Goal: Task Accomplishment & Management: Use online tool/utility

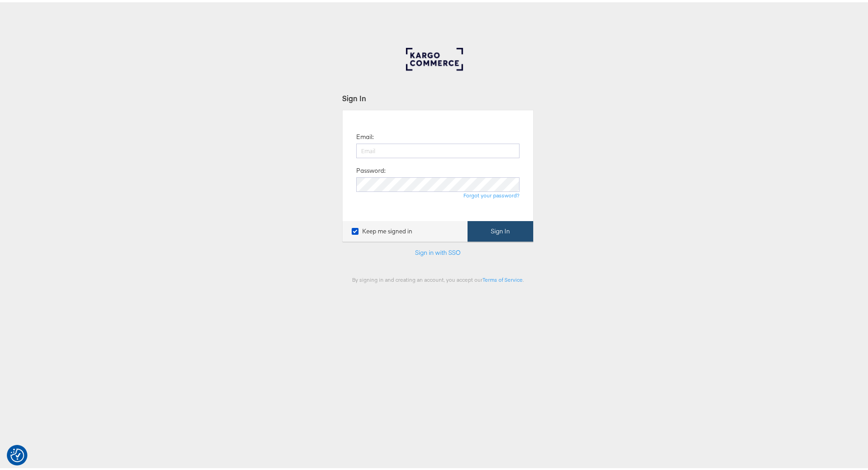
type input "[PERSON_NAME][EMAIL_ADDRESS][PERSON_NAME][DOMAIN_NAME]"
click at [488, 227] on button "Sign In" at bounding box center [500, 229] width 66 height 21
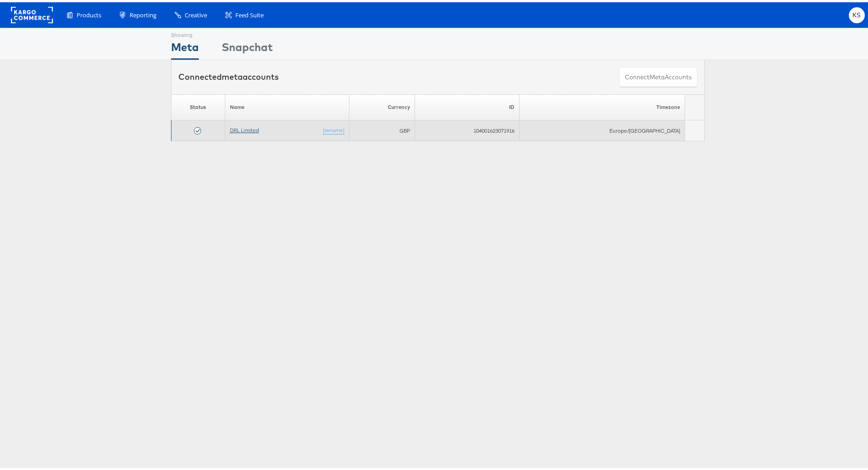
click at [247, 130] on link "DRL Limited" at bounding box center [244, 127] width 29 height 7
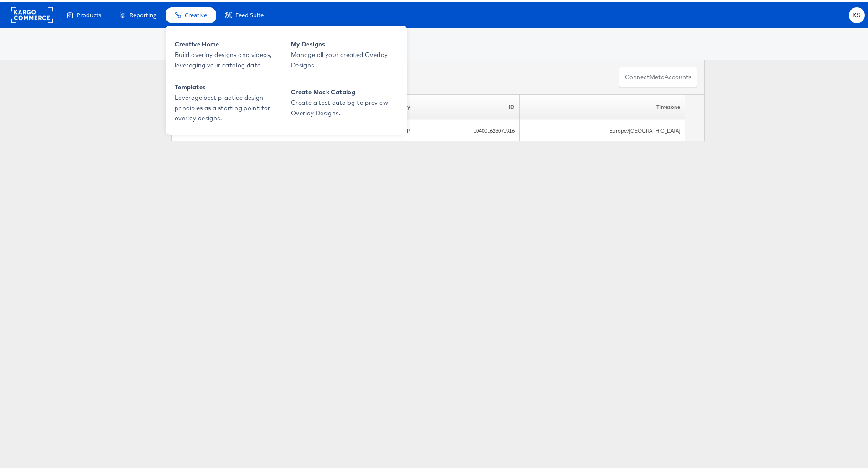
click at [198, 11] on span "Creative" at bounding box center [196, 13] width 22 height 9
click at [195, 8] on div "Creative" at bounding box center [191, 13] width 51 height 16
click at [203, 51] on span "Build overlay designs and videos, leveraging your catalog data." at bounding box center [229, 57] width 109 height 21
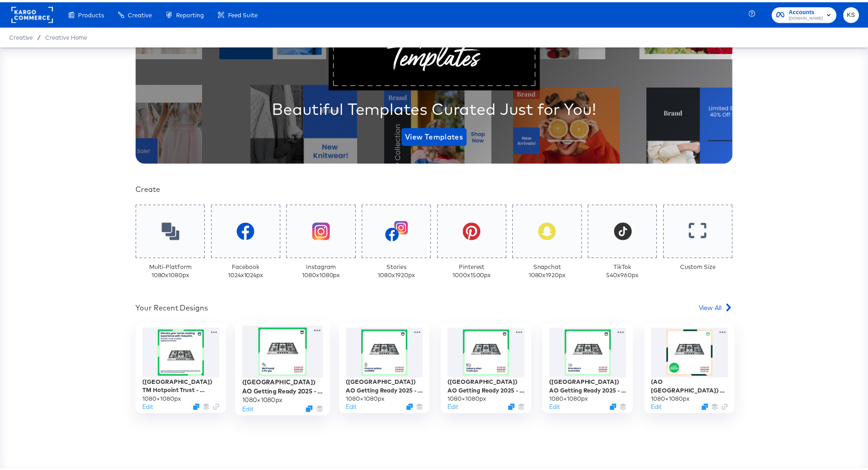
scroll to position [91, 0]
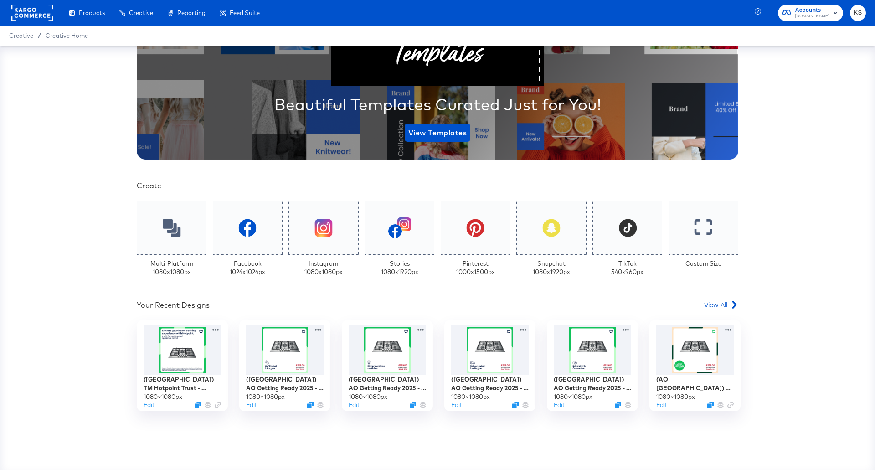
click at [716, 307] on span "View All" at bounding box center [715, 304] width 23 height 9
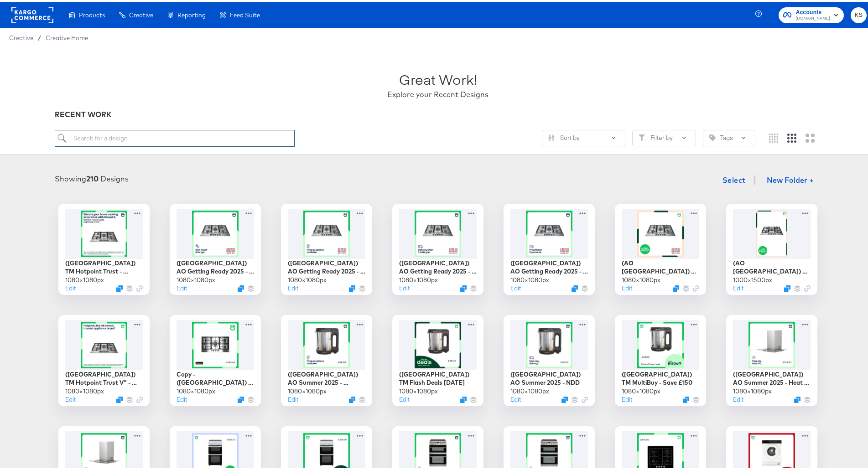
click at [117, 135] on input "search" at bounding box center [175, 136] width 240 height 17
type input "flash deals"
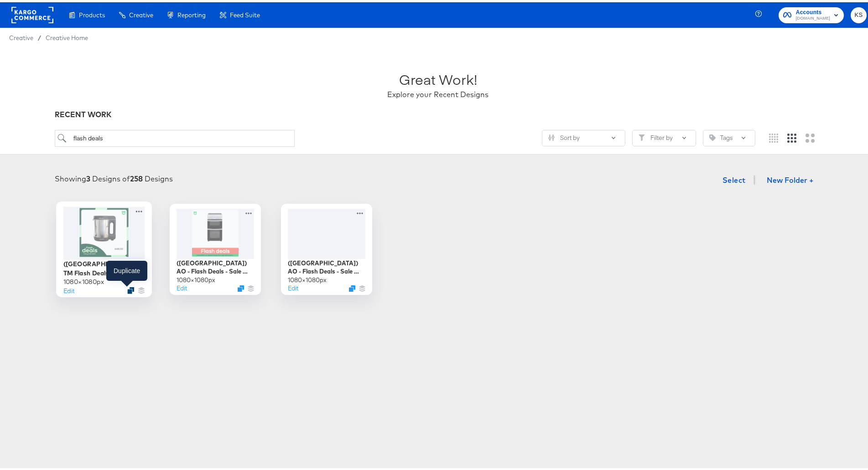
click at [127, 289] on icon "Duplicate" at bounding box center [130, 288] width 7 height 7
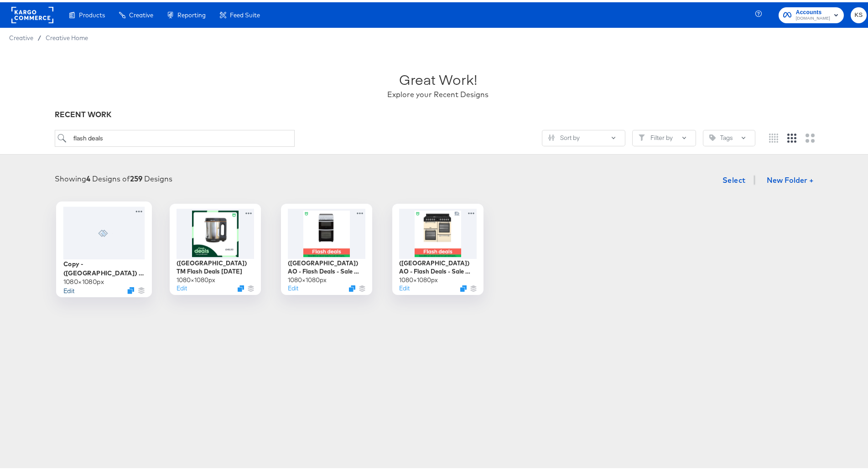
click at [63, 285] on button "Edit" at bounding box center [68, 288] width 11 height 9
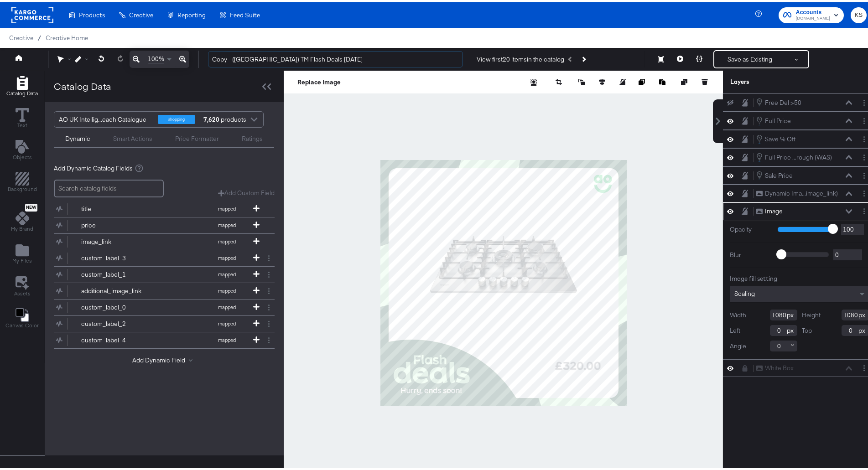
drag, startPoint x: 232, startPoint y: 58, endPoint x: 190, endPoint y: 58, distance: 41.9
click at [190, 58] on div "100% Copy - (UK) TM Flash Deals July 2025 View first 20 items in the catalog Sa…" at bounding box center [437, 57] width 875 height 23
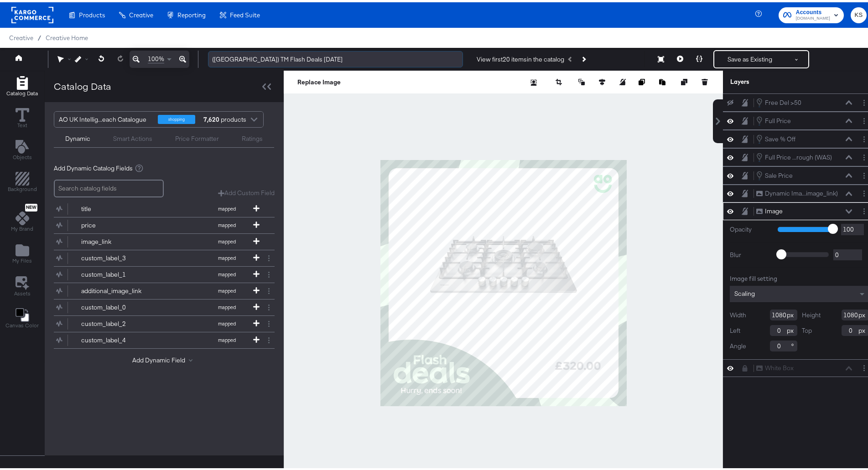
click at [271, 56] on input "(UK) TM Flash Deals July 2025" at bounding box center [335, 57] width 255 height 17
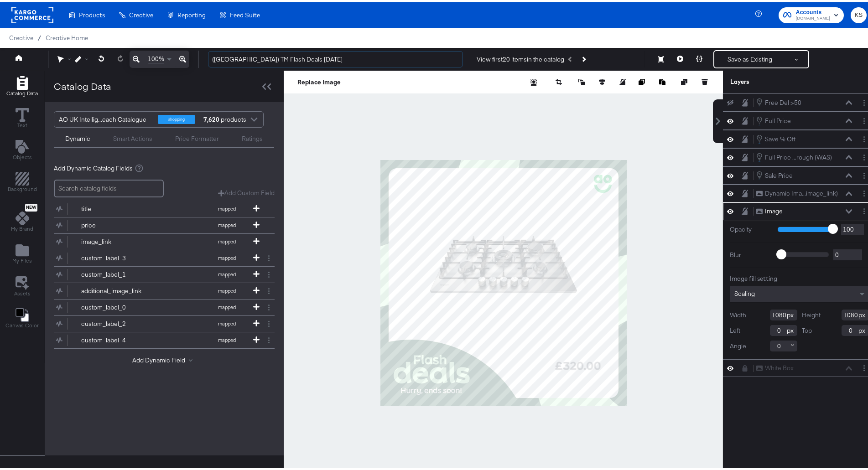
type input "(UK) TM Flash Deals October 2025"
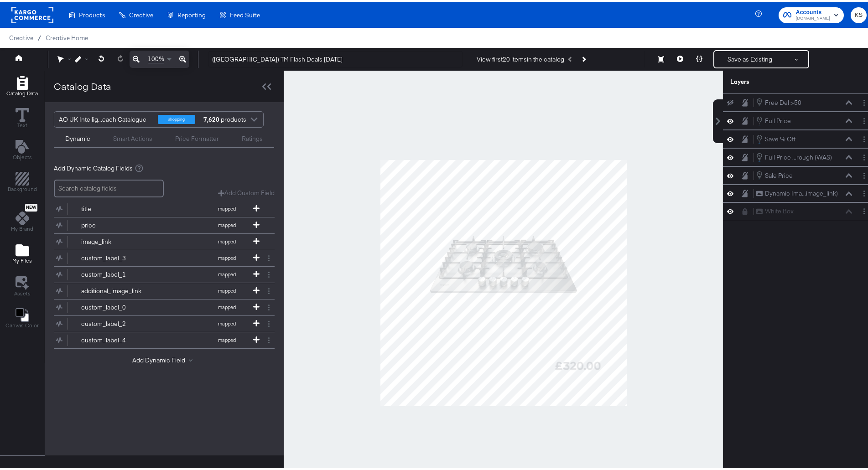
click at [31, 251] on div "My Files" at bounding box center [22, 251] width 20 height 21
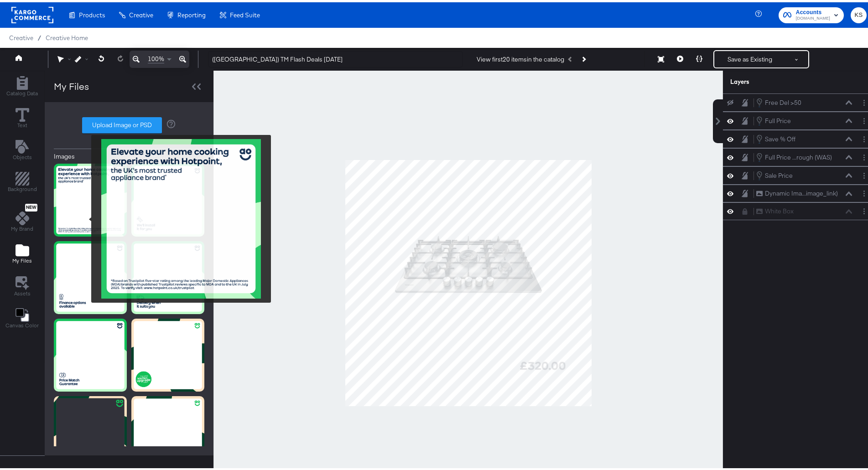
click at [85, 217] on img at bounding box center [90, 197] width 73 height 73
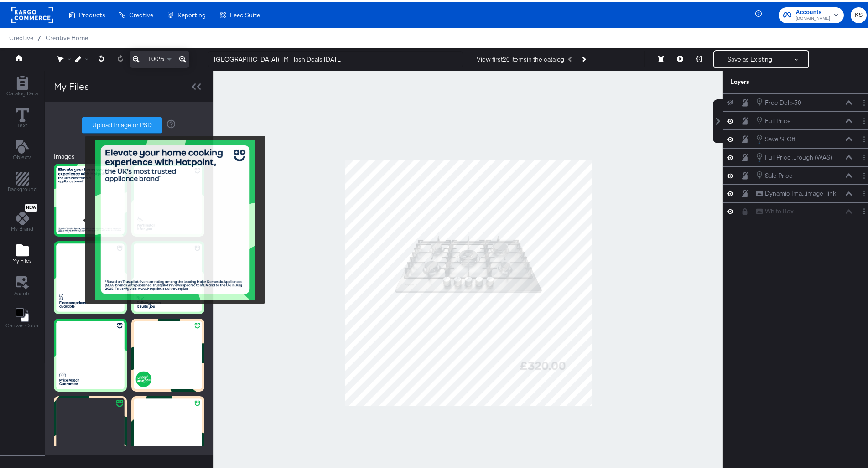
click at [79, 217] on img at bounding box center [90, 197] width 73 height 73
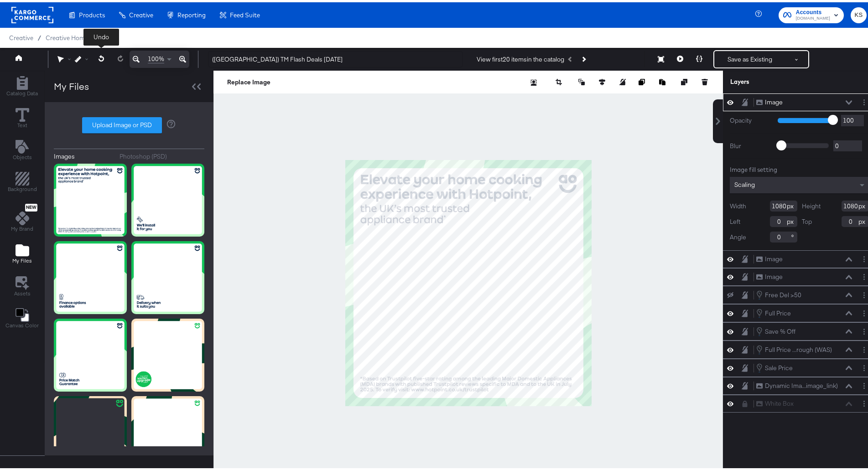
click at [96, 61] on button at bounding box center [101, 56] width 19 height 16
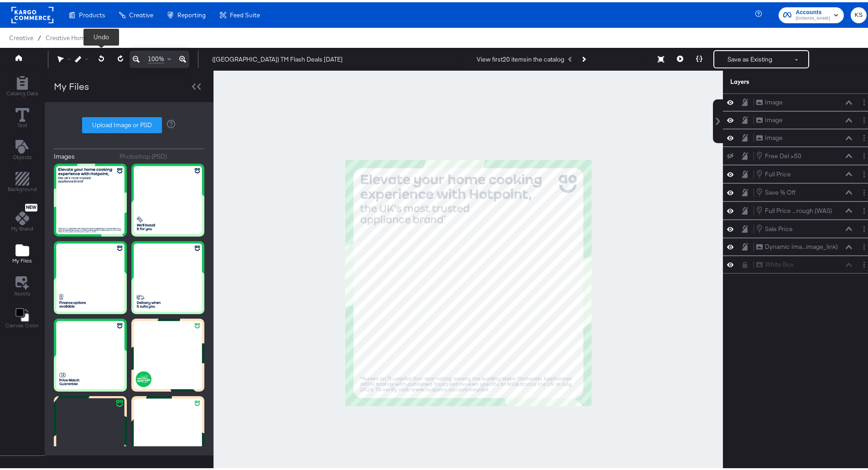
click at [96, 61] on button at bounding box center [101, 56] width 19 height 16
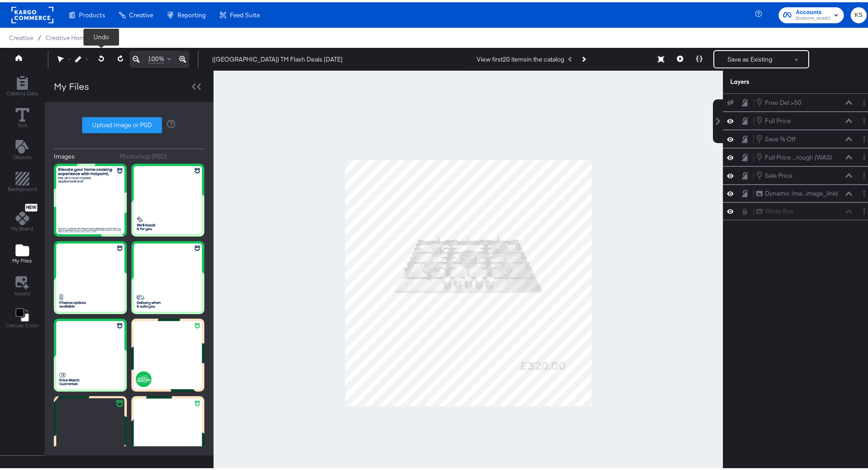
click at [96, 61] on button at bounding box center [101, 56] width 19 height 16
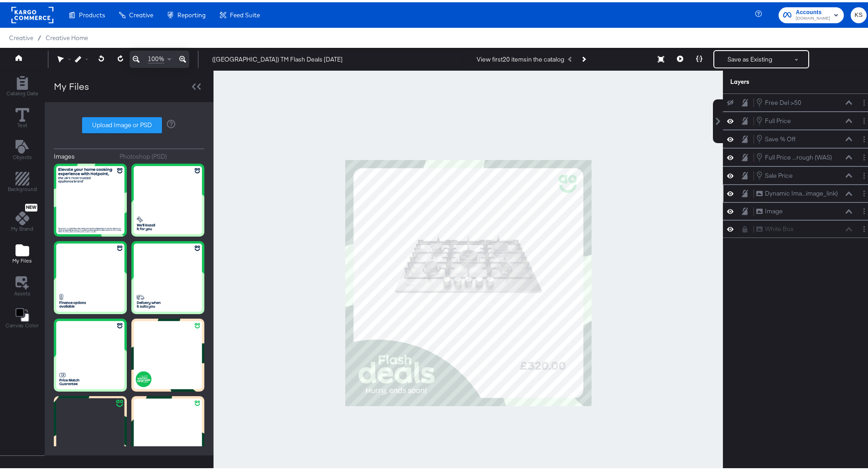
click at [727, 191] on icon at bounding box center [730, 191] width 6 height 8
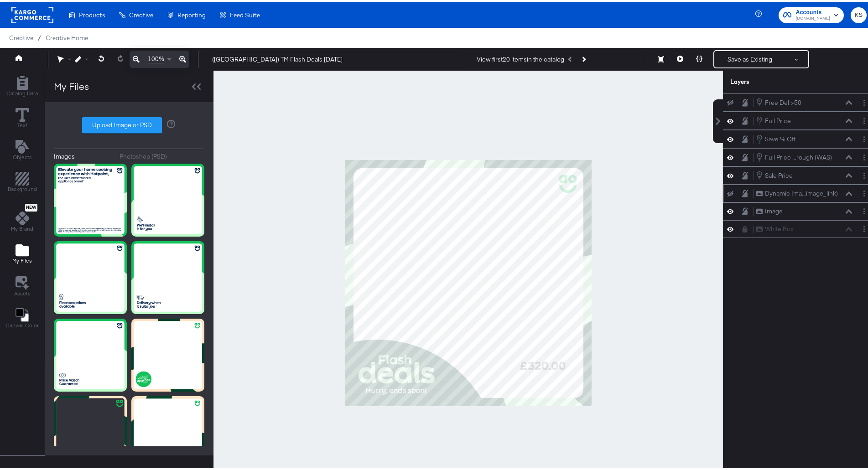
click at [727, 190] on icon at bounding box center [730, 192] width 6 height 6
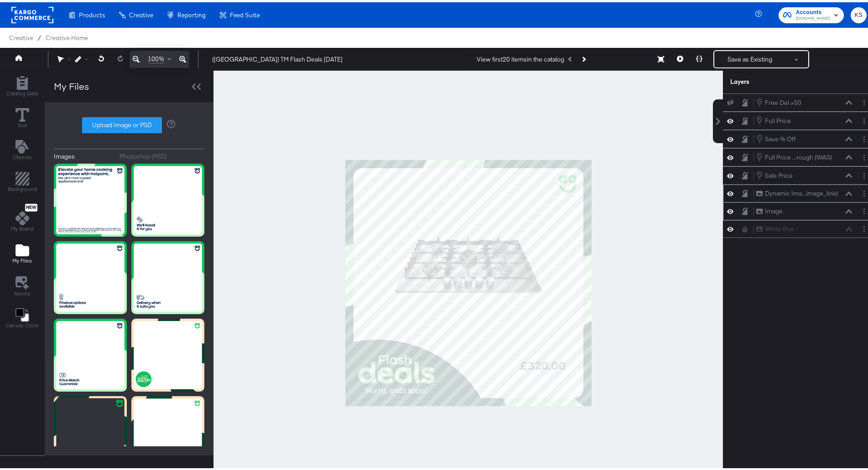
click at [727, 210] on icon at bounding box center [730, 209] width 6 height 8
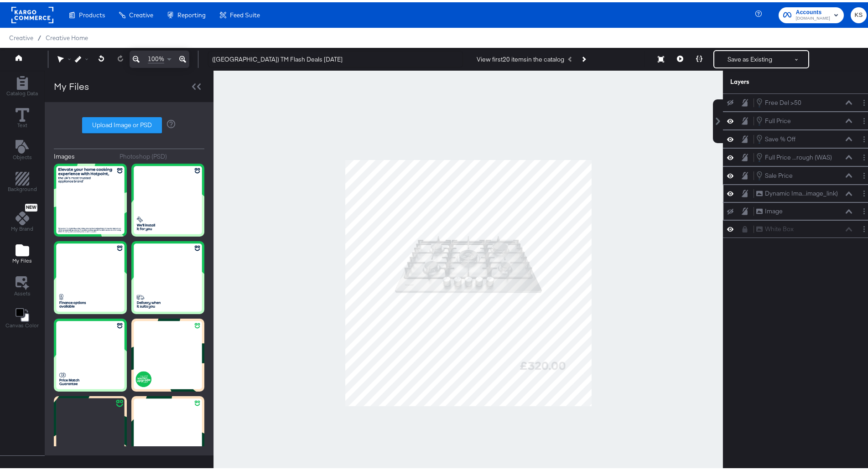
click at [727, 210] on icon at bounding box center [730, 210] width 6 height 6
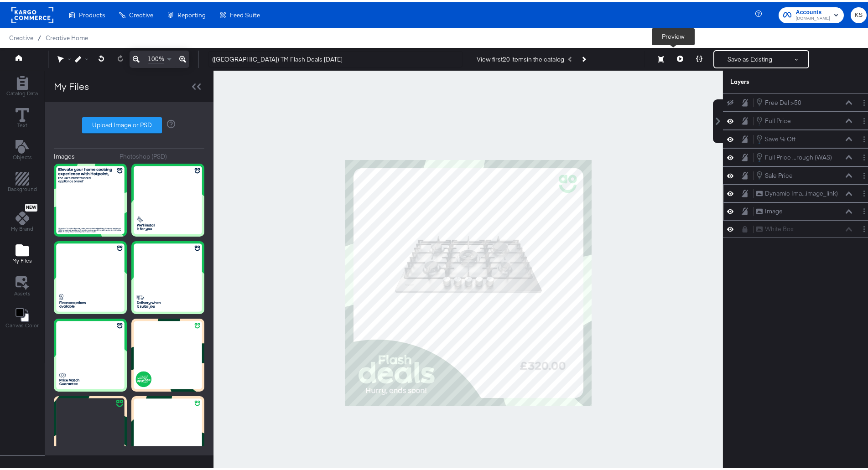
click at [677, 56] on icon at bounding box center [680, 56] width 6 height 6
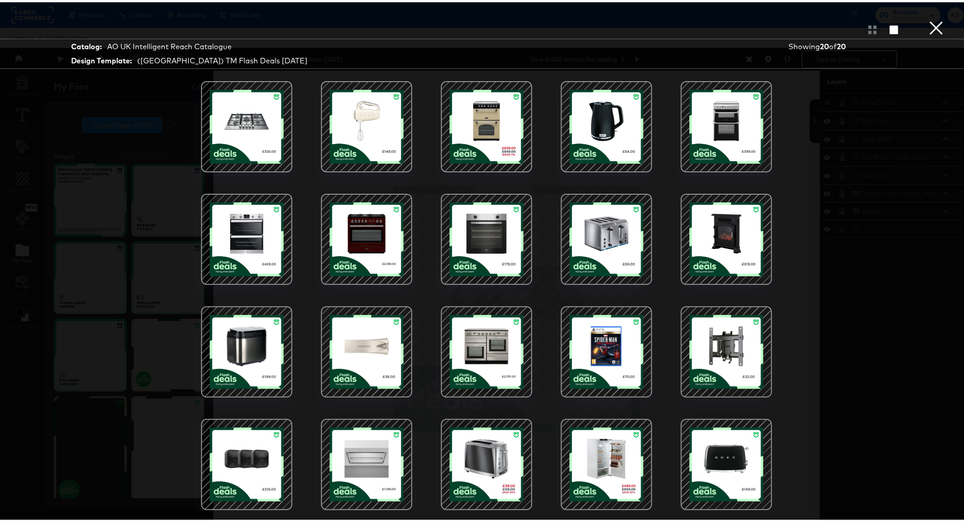
drag, startPoint x: 617, startPoint y: 235, endPoint x: 874, endPoint y: 313, distance: 267.9
drag, startPoint x: 874, startPoint y: 313, endPoint x: 883, endPoint y: 364, distance: 51.9
click at [875, 362] on div "Catalog: AO UK Intelligent Reach Catalogue Design Template: (UK) TM Flash Deals…" at bounding box center [486, 261] width 973 height 486
drag, startPoint x: 761, startPoint y: 276, endPoint x: 918, endPoint y: 29, distance: 293.2
drag, startPoint x: 918, startPoint y: 29, endPoint x: 929, endPoint y: 27, distance: 11.1
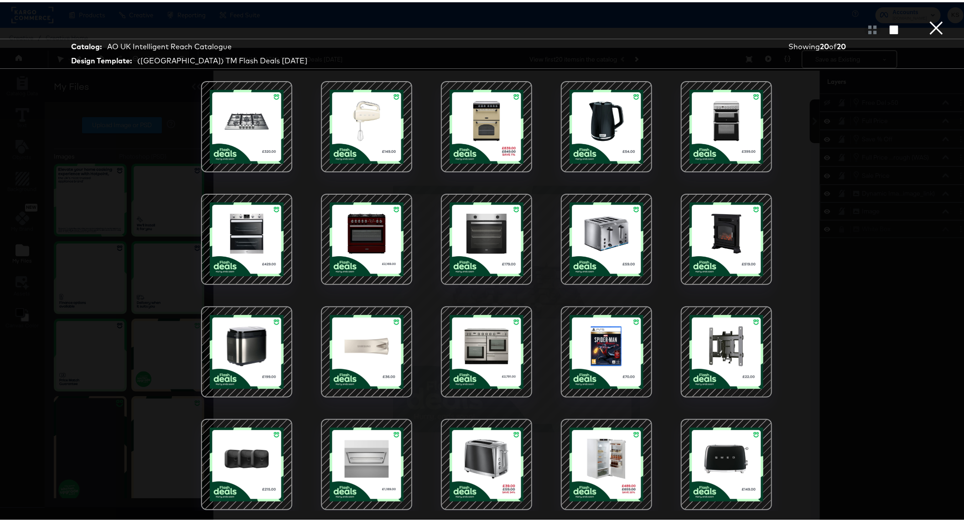
click at [875, 18] on button "×" at bounding box center [936, 9] width 18 height 18
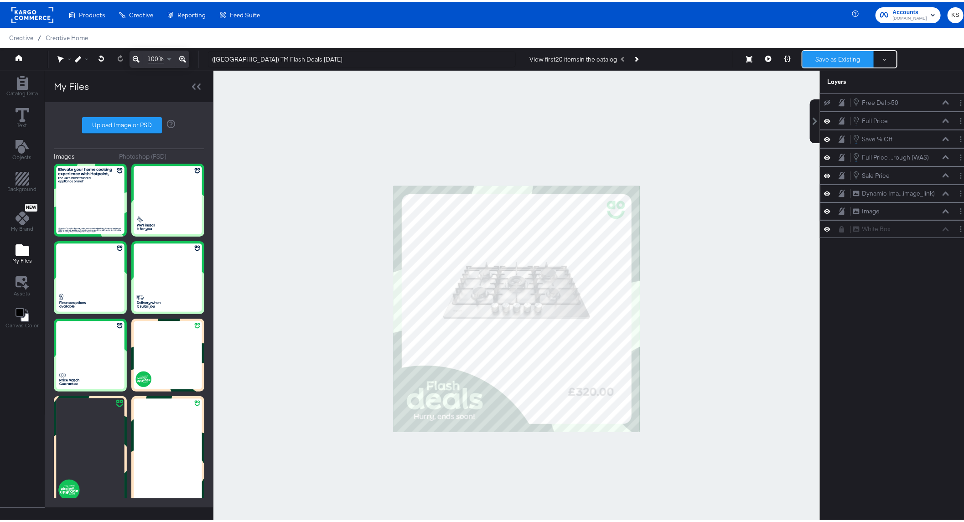
click at [828, 57] on button "Save as Existing" at bounding box center [838, 57] width 71 height 16
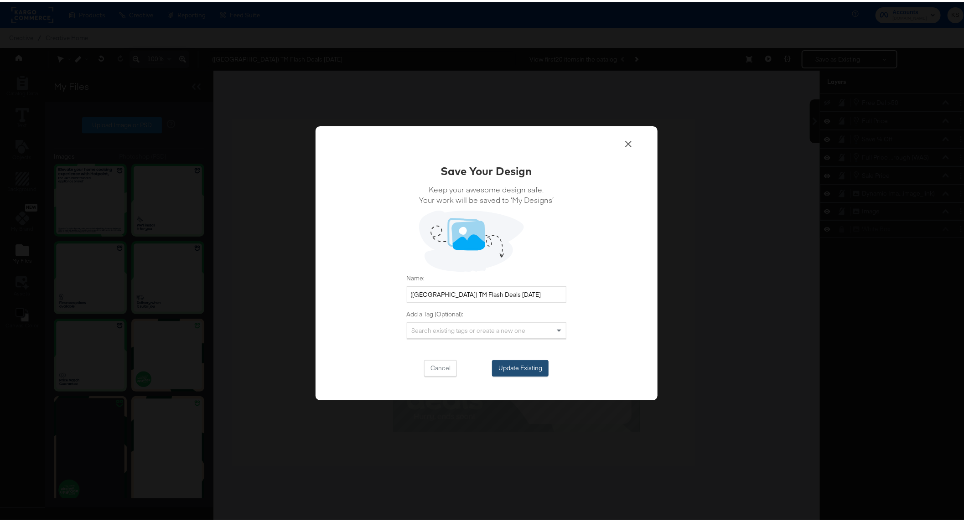
click at [509, 363] on button "Update Existing" at bounding box center [520, 366] width 57 height 16
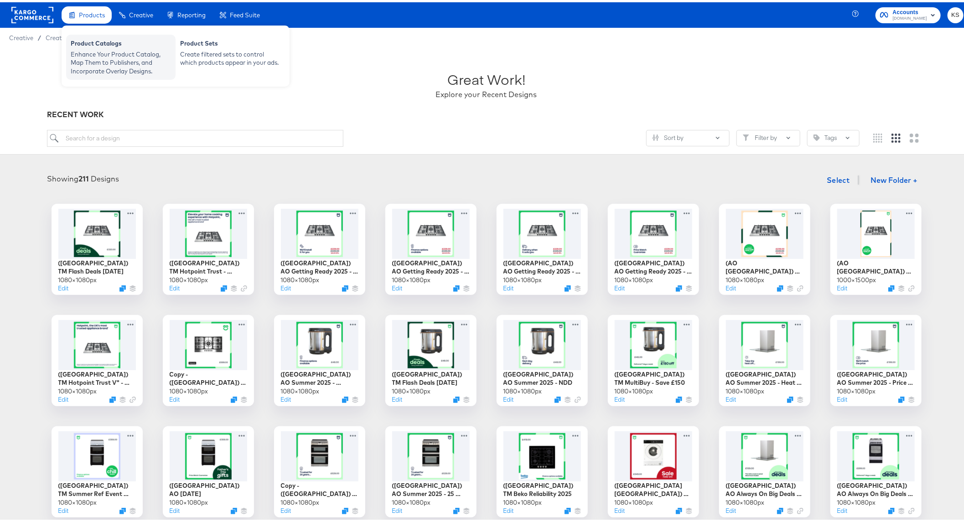
click at [98, 46] on div "Product Catalogs" at bounding box center [121, 42] width 100 height 11
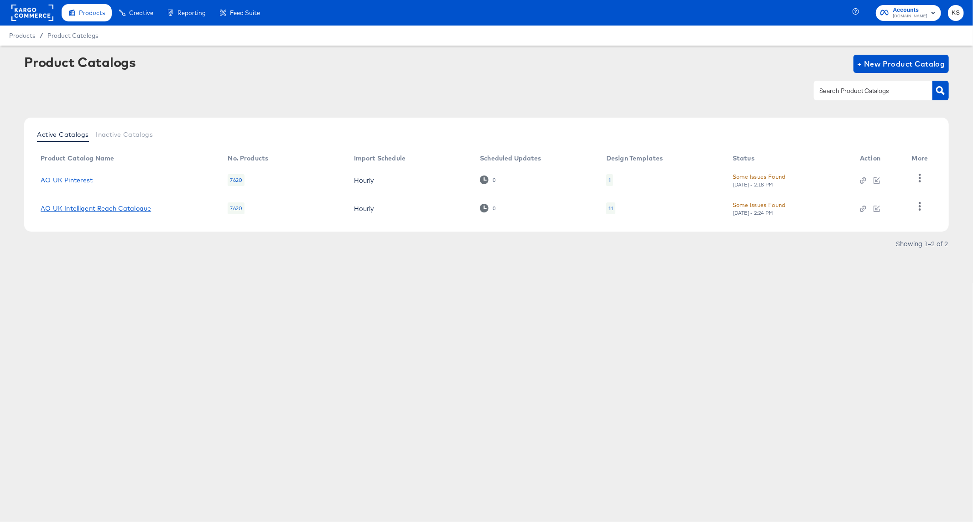
click at [128, 209] on link "AO UK Intelligent Reach Catalogue" at bounding box center [96, 208] width 110 height 7
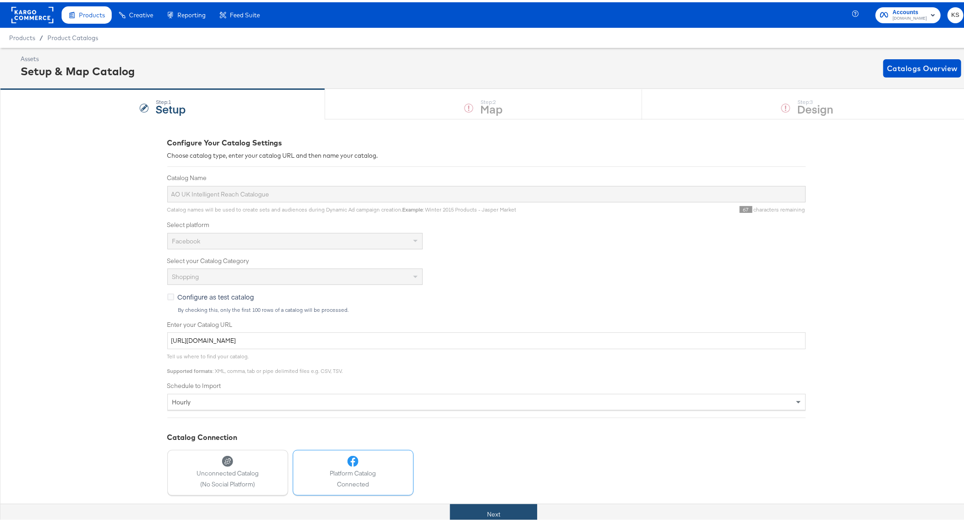
click at [481, 470] on button "Next" at bounding box center [493, 512] width 87 height 21
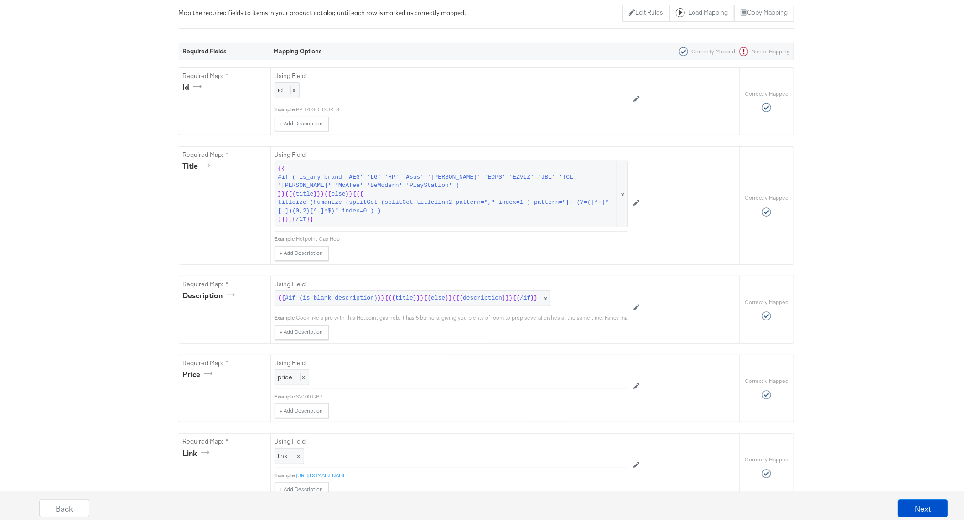
scroll to position [253, 0]
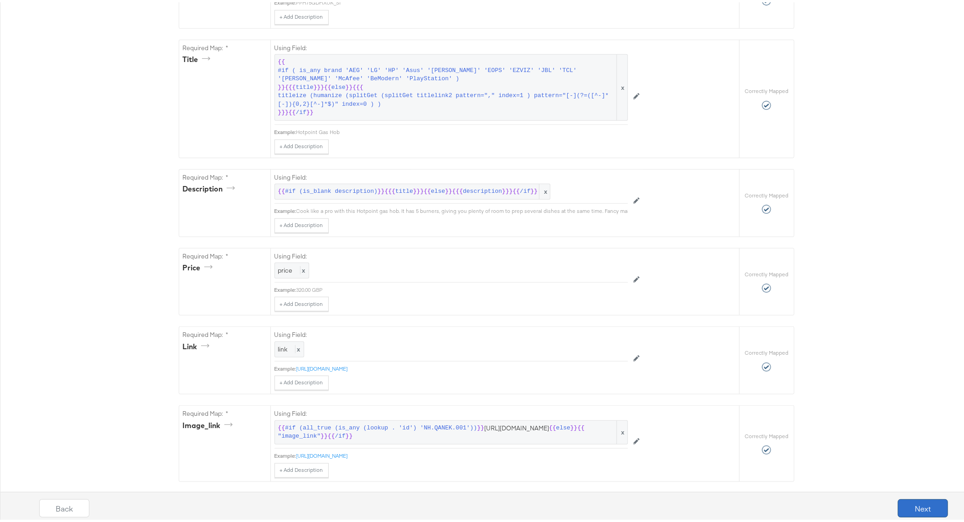
click at [875, 470] on button "Next" at bounding box center [923, 506] width 50 height 18
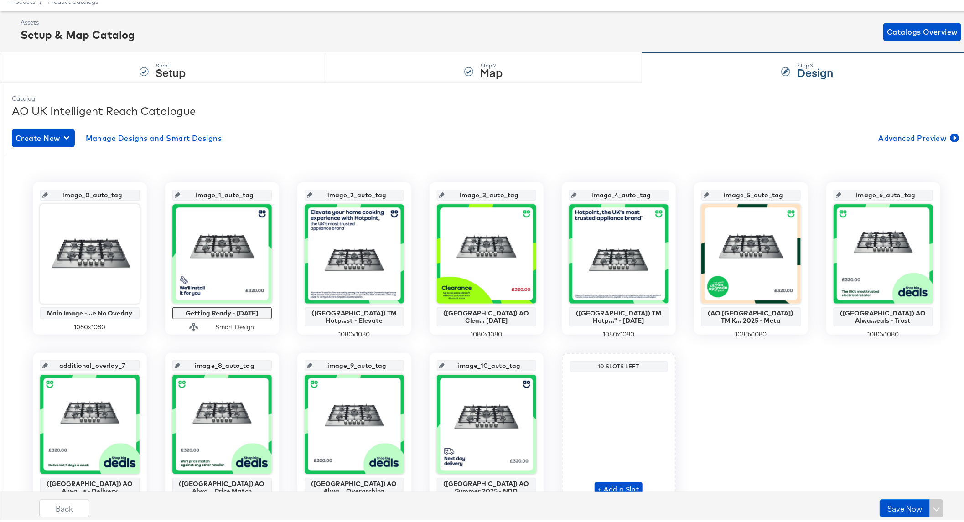
scroll to position [83, 0]
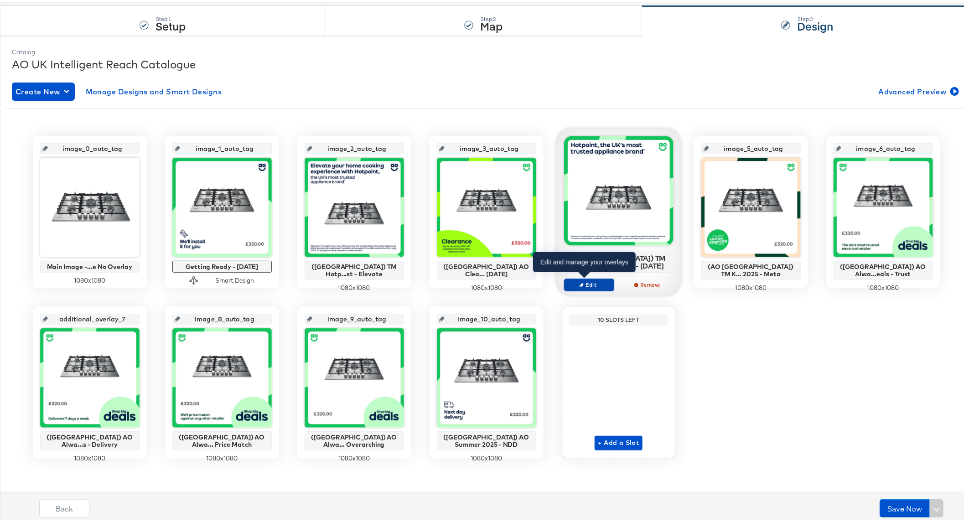
click at [580, 280] on span "Edit" at bounding box center [589, 282] width 42 height 7
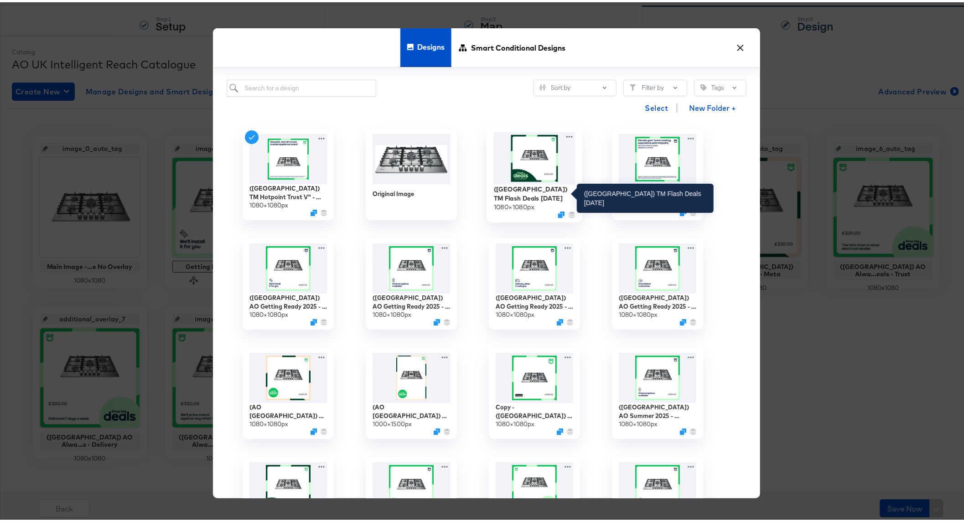
click at [539, 190] on div "(UK) TM Flash Deals October 2025" at bounding box center [534, 191] width 82 height 18
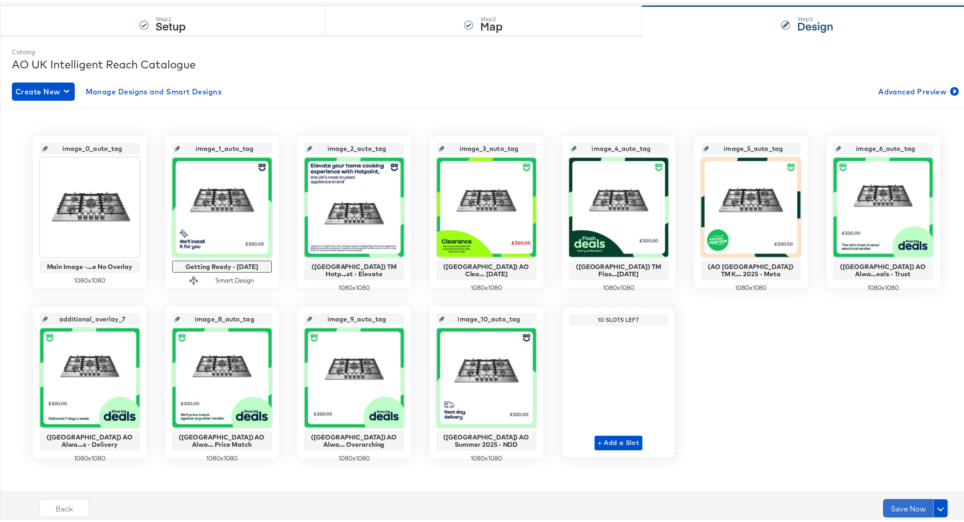
click at [875, 470] on button "Save Now" at bounding box center [908, 506] width 50 height 18
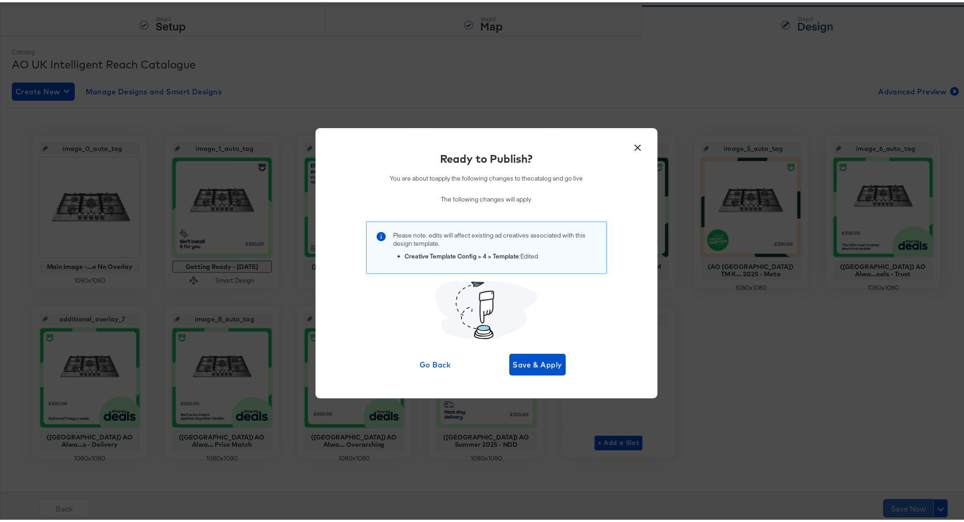
scroll to position [0, 0]
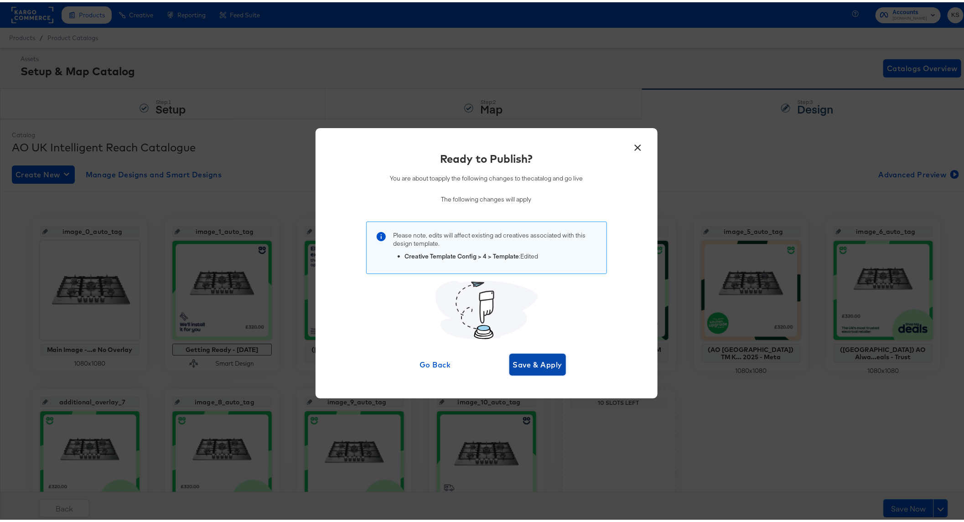
click at [546, 366] on span "Save & Apply" at bounding box center [538, 362] width 50 height 13
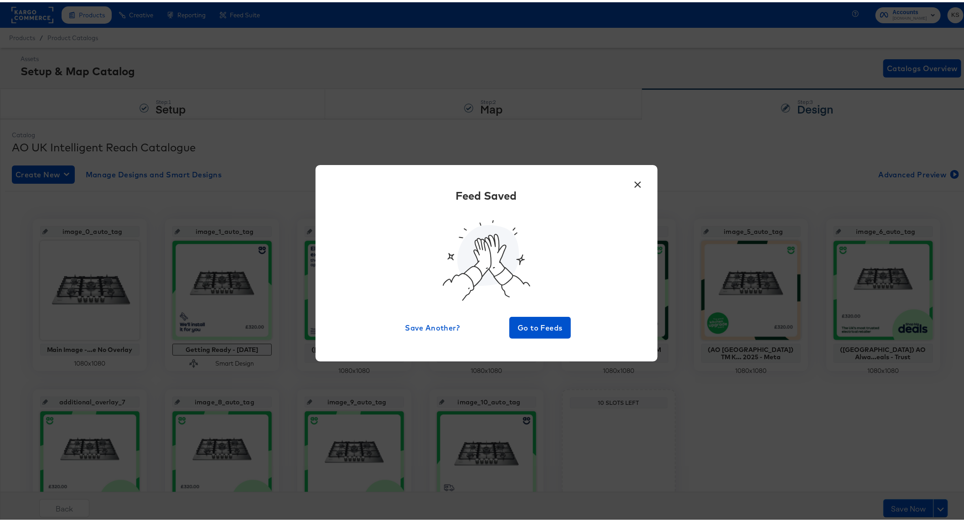
click at [630, 180] on button "×" at bounding box center [638, 180] width 16 height 16
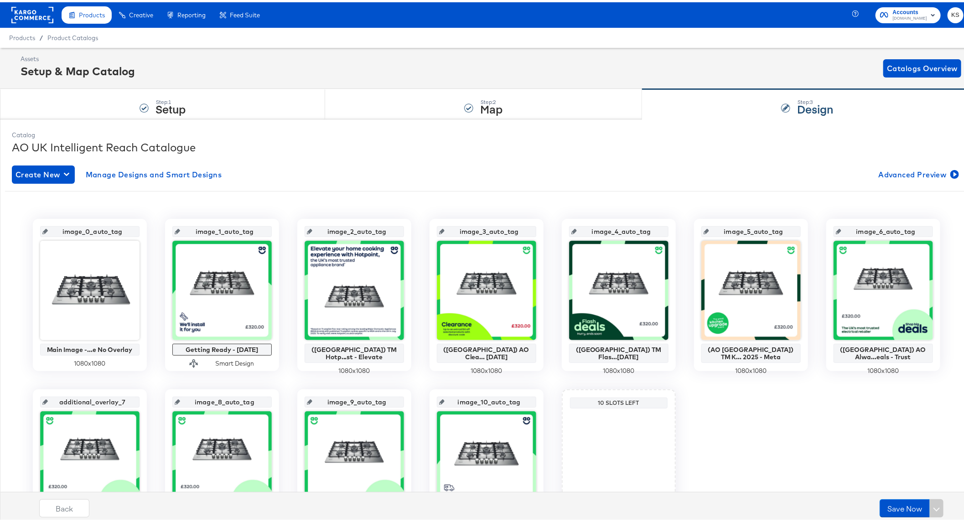
click at [11, 6] on rect at bounding box center [32, 13] width 42 height 16
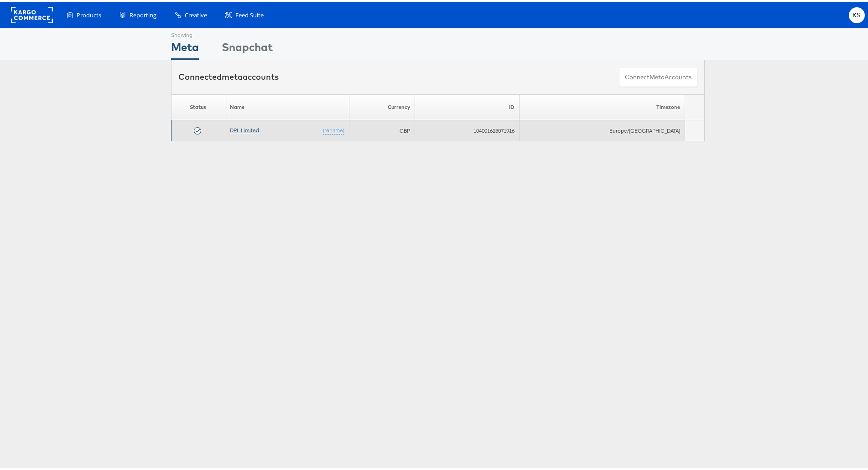
click at [245, 129] on link "DRL Limited" at bounding box center [244, 127] width 29 height 7
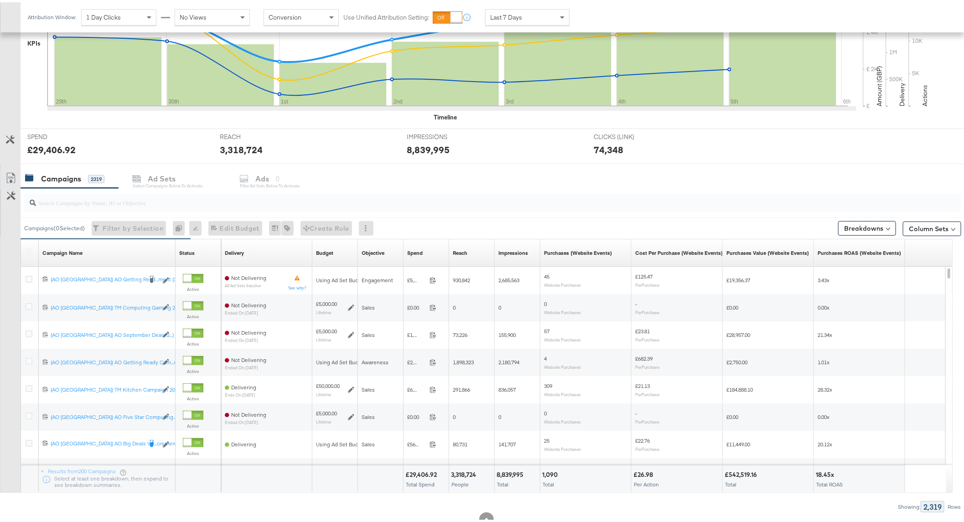
scroll to position [253, 0]
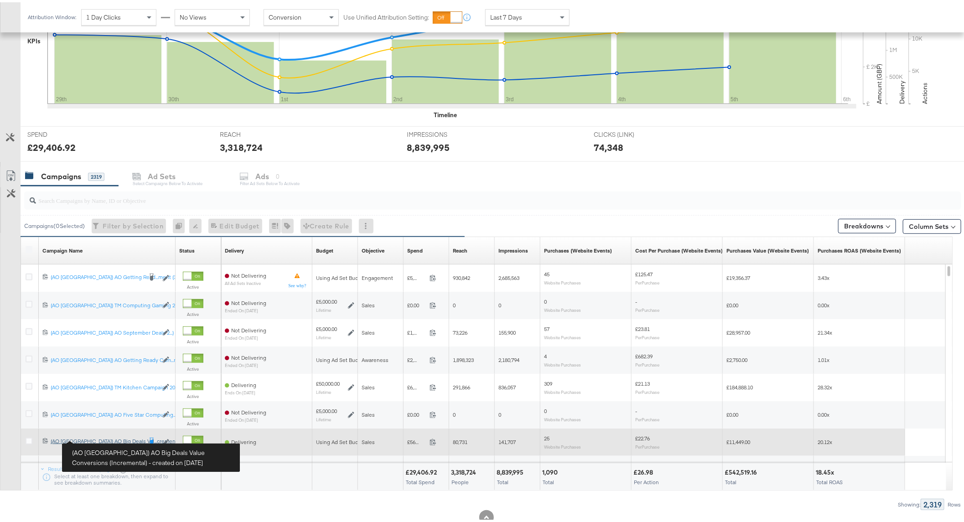
click at [107, 443] on div "(AO [GEOGRAPHIC_DATA]) AO Big Deals Value Conversions (Incremental) (AO [GEOGRA…" at bounding box center [96, 438] width 91 height 7
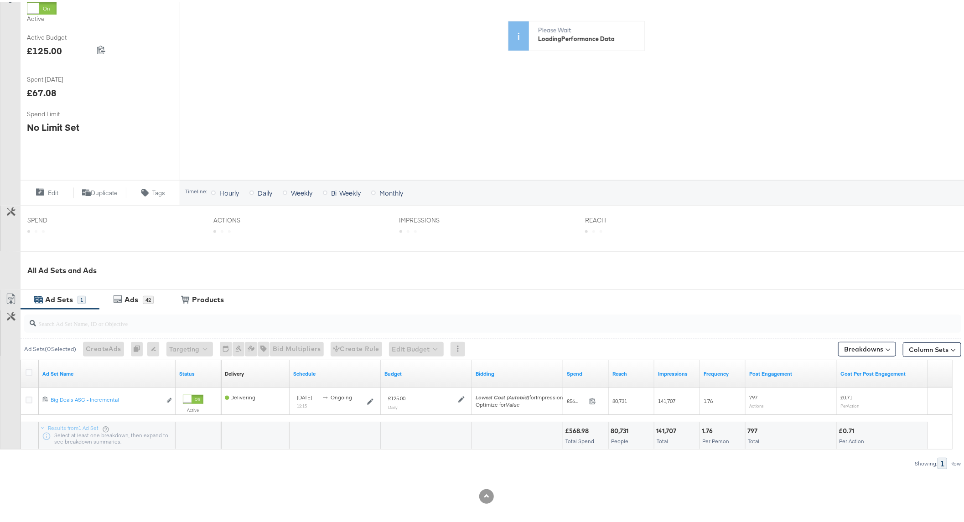
scroll to position [167, 0]
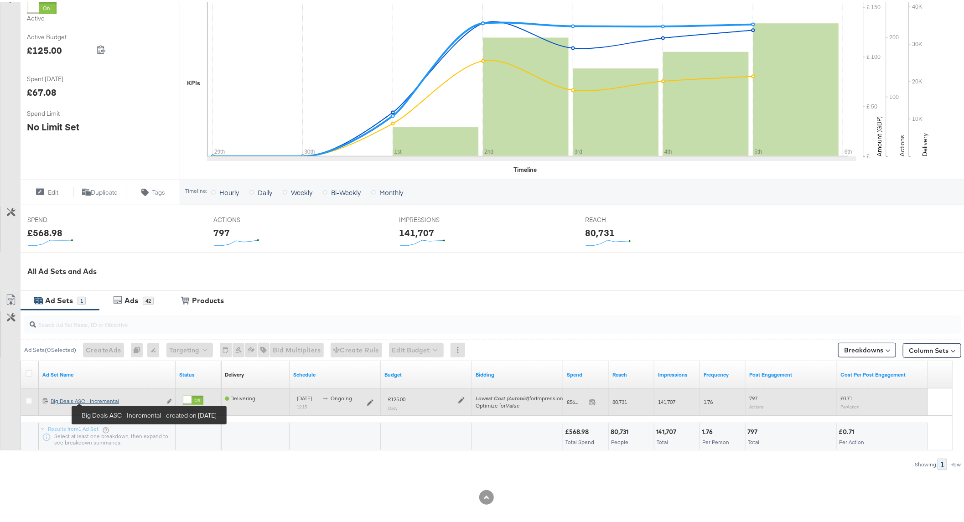
click at [106, 399] on div "Big Deals ASC - Incremental Big Deals ASC - Incremental" at bounding box center [106, 398] width 111 height 7
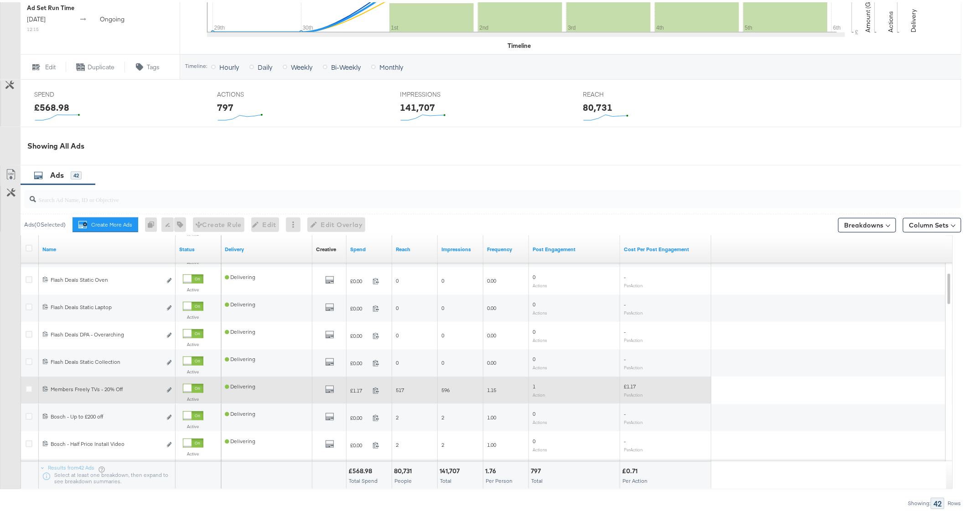
scroll to position [354, 0]
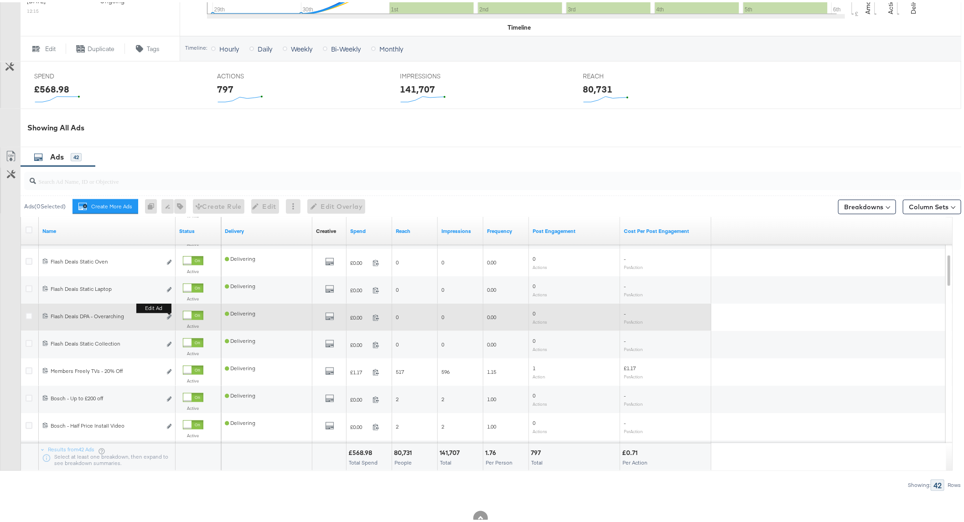
click at [171, 311] on b "Edit ad" at bounding box center [153, 306] width 35 height 10
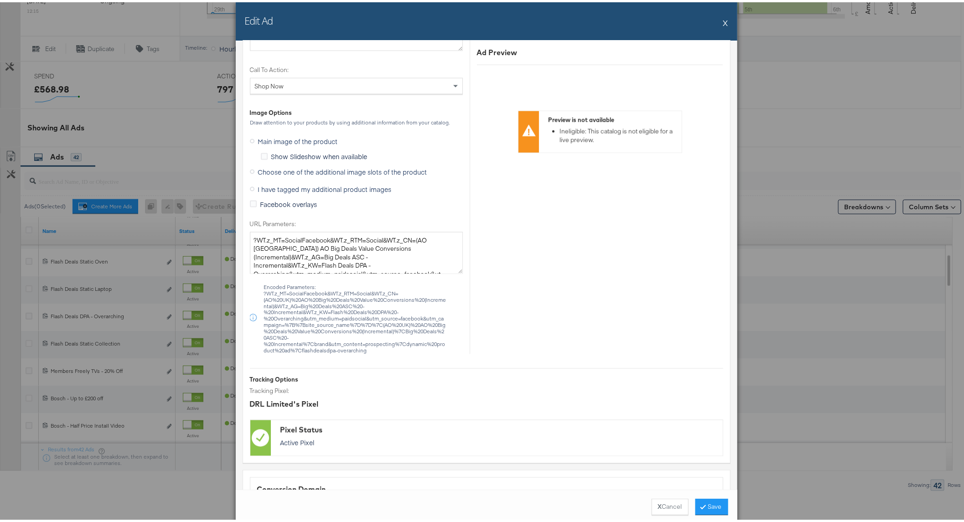
scroll to position [810, 0]
click at [349, 174] on span "Choose one of the additional image slots of the product" at bounding box center [342, 172] width 169 height 9
click at [0, 0] on input "Choose one of the additional image slots of the product" at bounding box center [0, 0] width 0 height 0
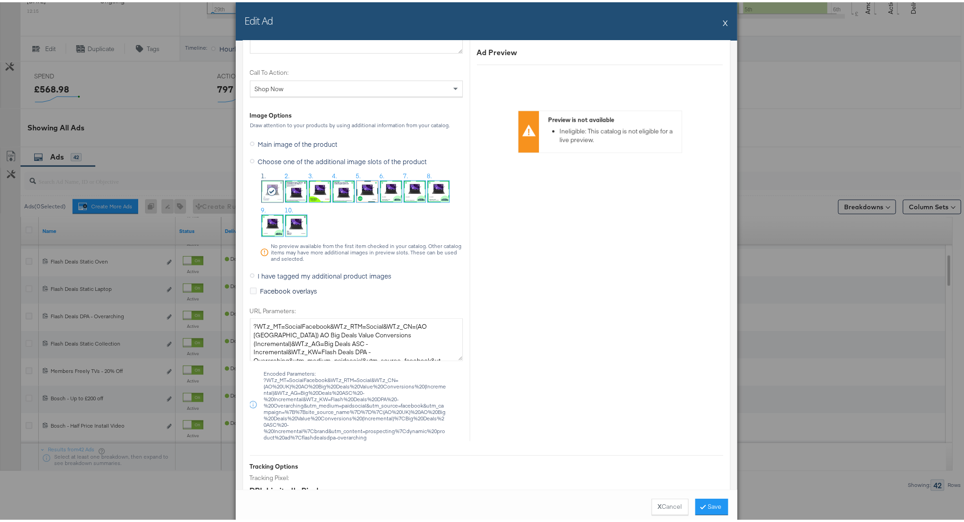
drag, startPoint x: 307, startPoint y: 140, endPoint x: 380, endPoint y: 140, distance: 73.0
drag, startPoint x: 380, startPoint y: 140, endPoint x: 389, endPoint y: 126, distance: 16.8
click at [389, 126] on div "Image Options Draw attention to your products by using additional information f…" at bounding box center [356, 203] width 213 height 188
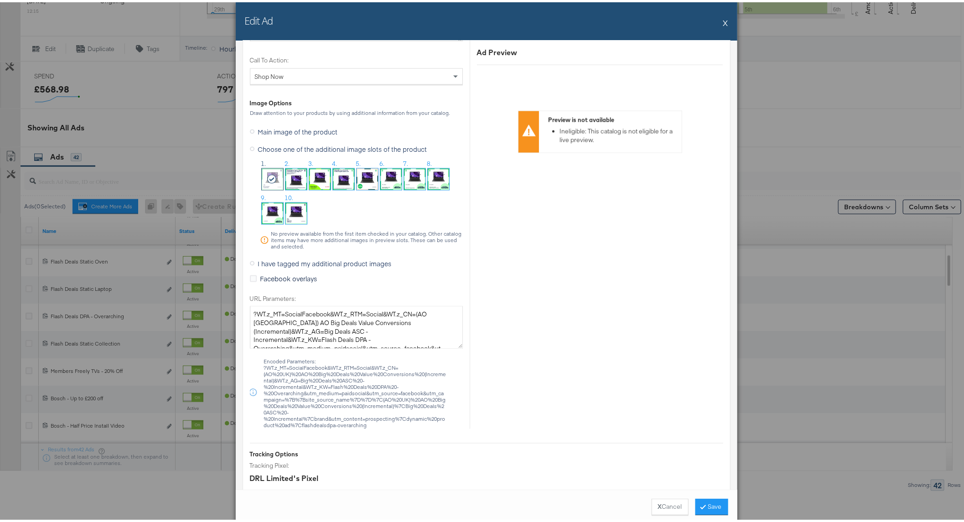
scroll to position [709, 0]
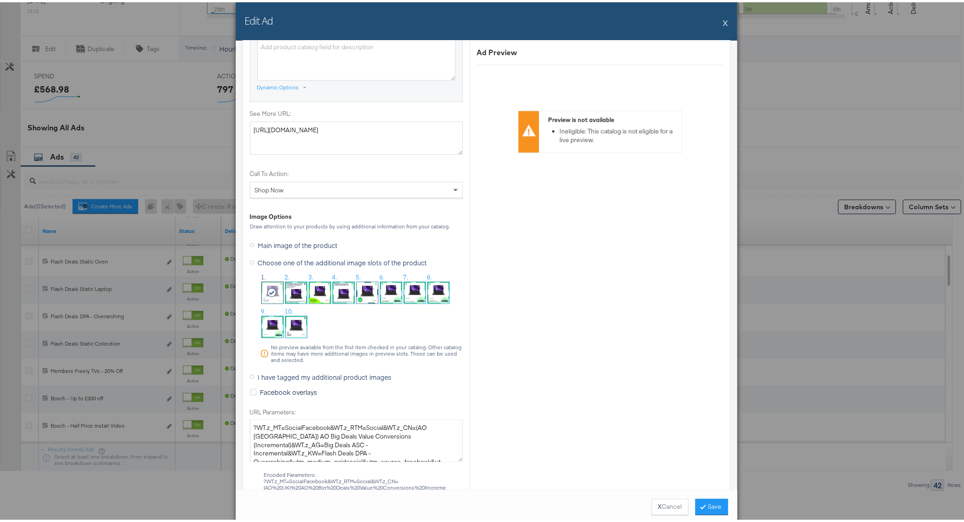
click at [307, 375] on span "I have tagged my additional product images" at bounding box center [325, 374] width 134 height 9
click at [0, 0] on input "I have tagged my additional product images" at bounding box center [0, 0] width 0 height 0
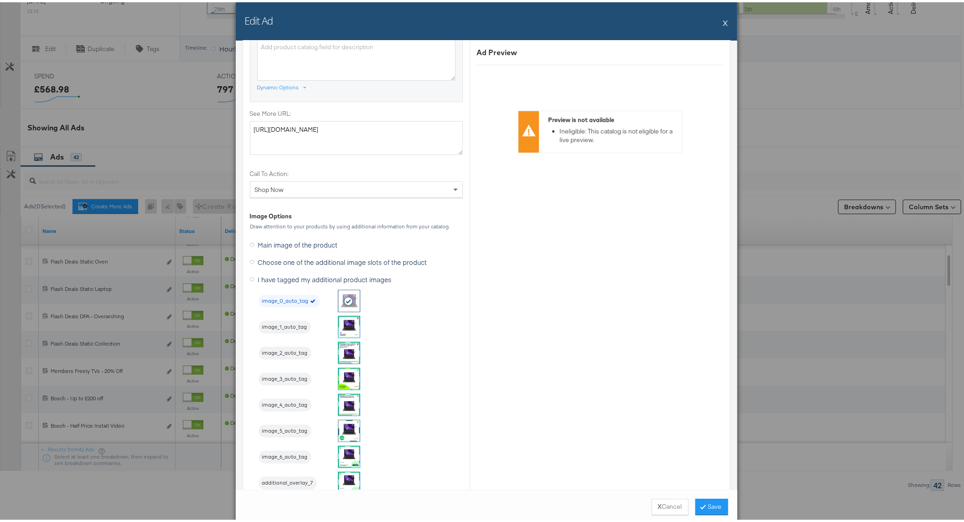
scroll to position [630, 0]
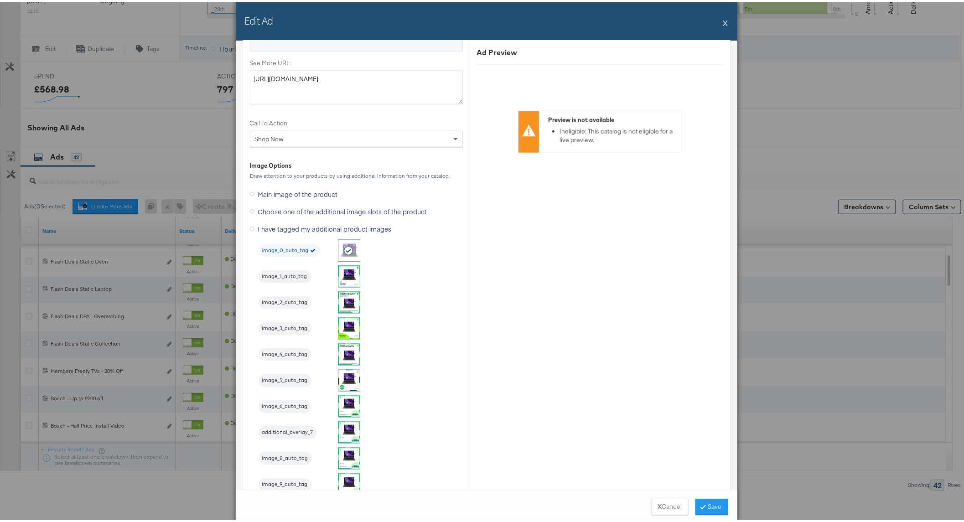
click at [283, 353] on span "image_4_auto_tag" at bounding box center [285, 352] width 53 height 7
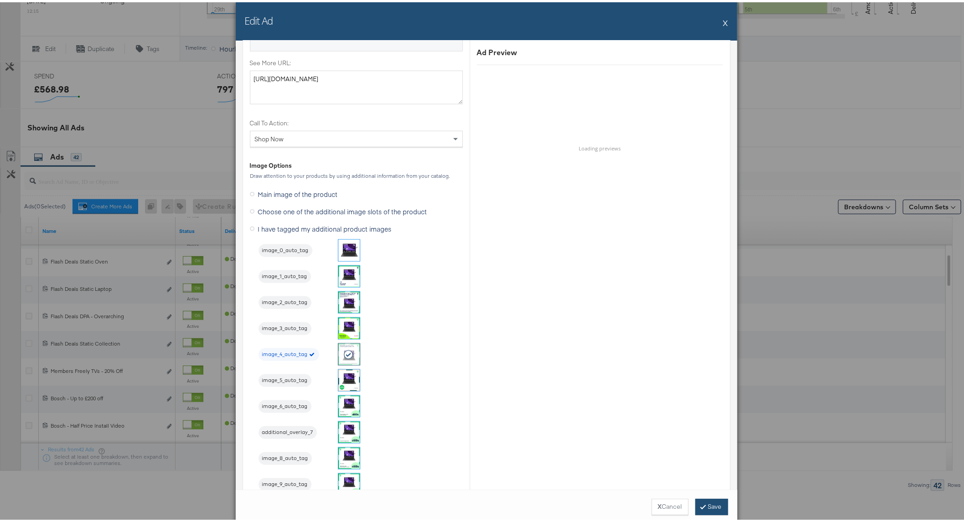
click at [712, 509] on button "Save" at bounding box center [711, 505] width 33 height 16
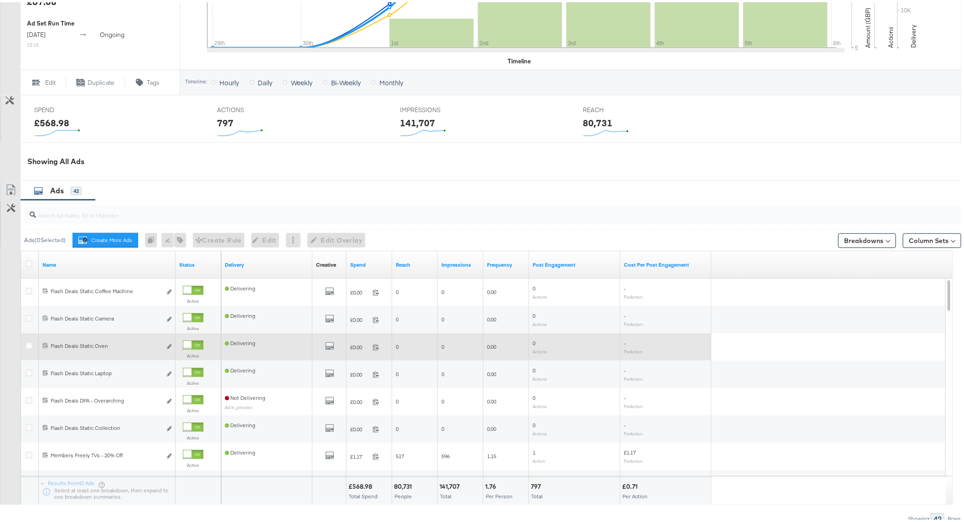
scroll to position [304, 0]
